Goal: Transaction & Acquisition: Purchase product/service

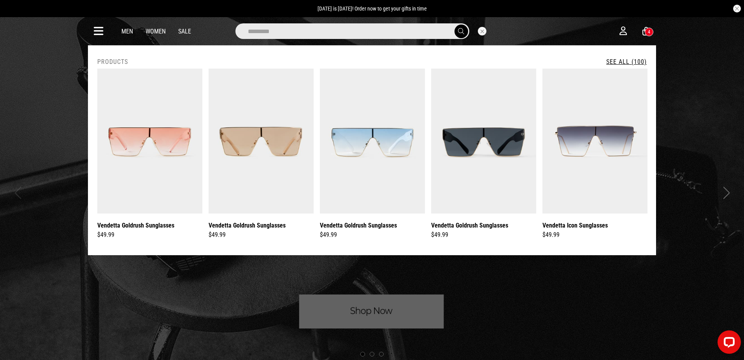
type input "*********"
click at [454, 25] on button "submit" at bounding box center [461, 32] width 14 height 14
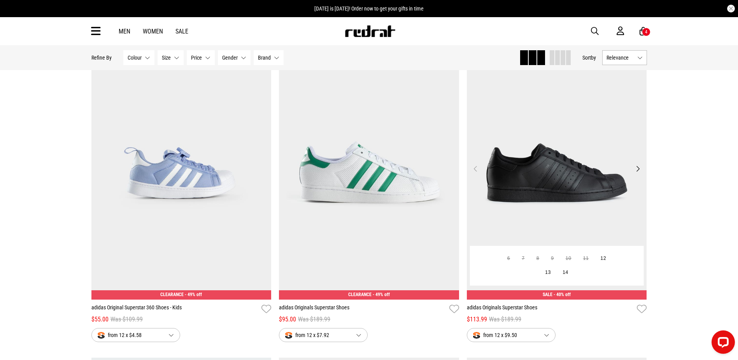
click at [547, 181] on img at bounding box center [557, 173] width 180 height 252
